Goal: Navigation & Orientation: Go to known website

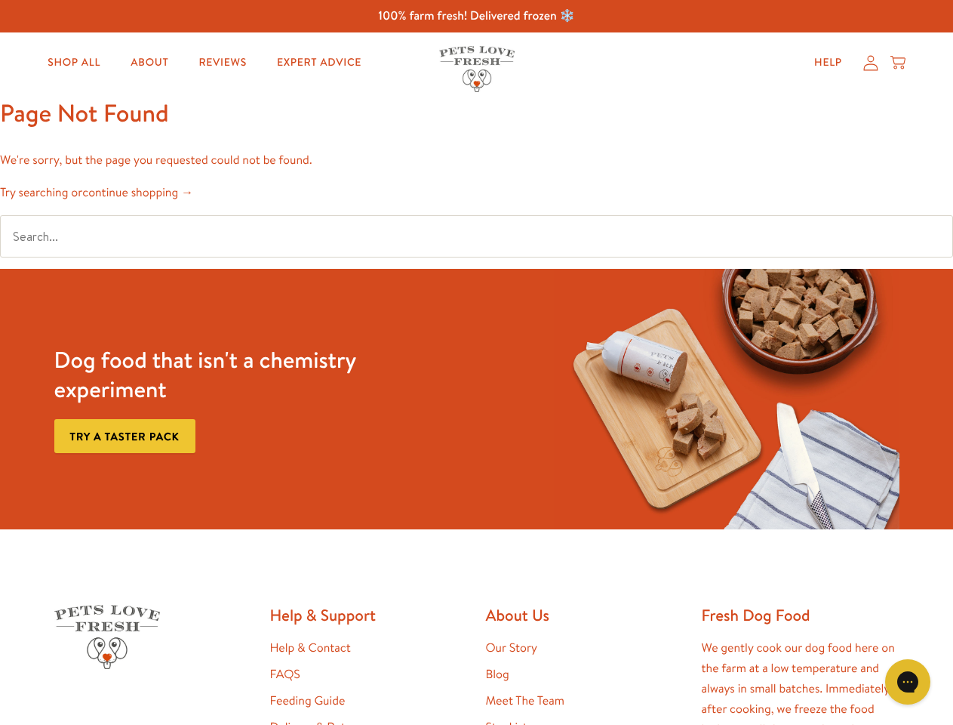
click at [476, 362] on div "Dog food that isn't a chemistry experiment Try a taster pack" at bounding box center [477, 399] width 858 height 260
click at [908, 682] on icon "Gorgias live chat" at bounding box center [908, 681] width 14 height 14
